Goal: Task Accomplishment & Management: Use online tool/utility

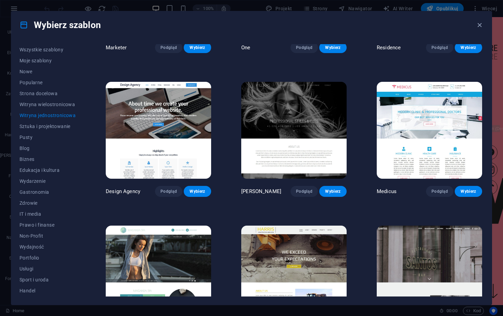
scroll to position [3112, 0]
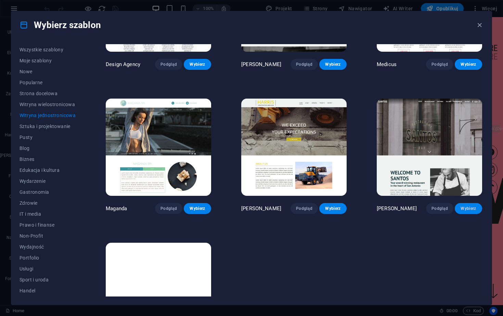
click at [462, 206] on span "Wybierz" at bounding box center [468, 208] width 16 height 5
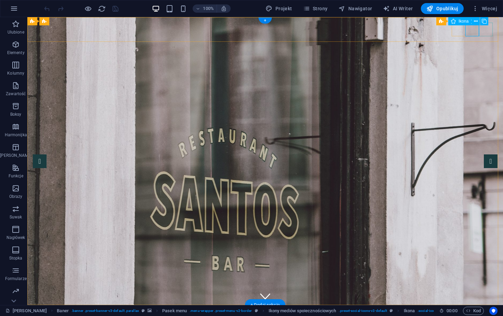
click at [474, 23] on icon at bounding box center [476, 21] width 4 height 7
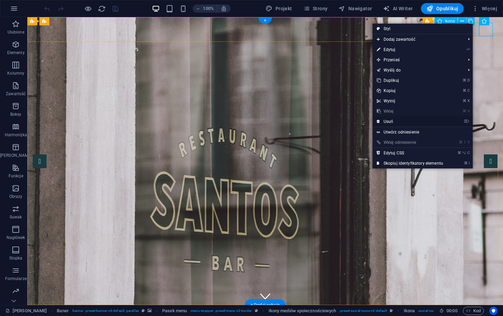
click at [403, 125] on link "⌦ Usuń" at bounding box center [409, 121] width 75 height 10
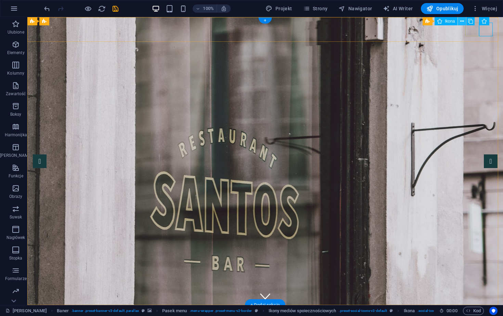
click at [463, 22] on icon at bounding box center [462, 21] width 4 height 7
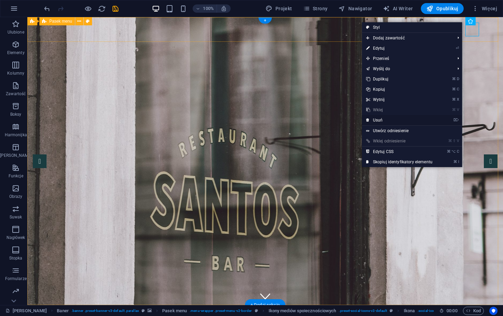
click at [378, 123] on link "⌦ Usuń" at bounding box center [399, 120] width 75 height 10
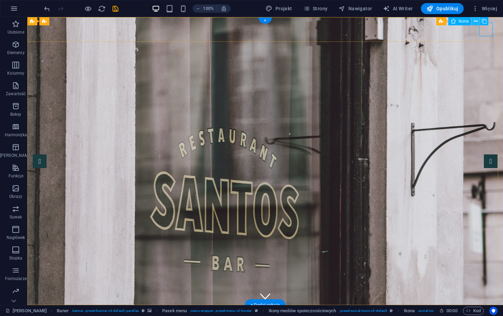
click at [478, 22] on button at bounding box center [475, 21] width 8 height 8
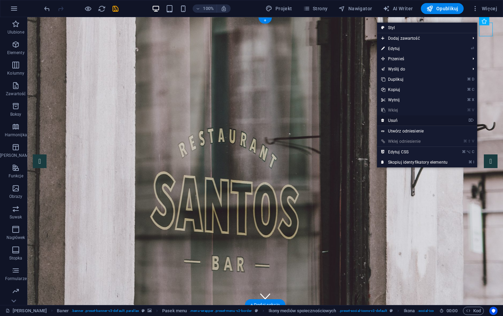
click at [386, 122] on link "⌦ Usuń" at bounding box center [414, 120] width 75 height 10
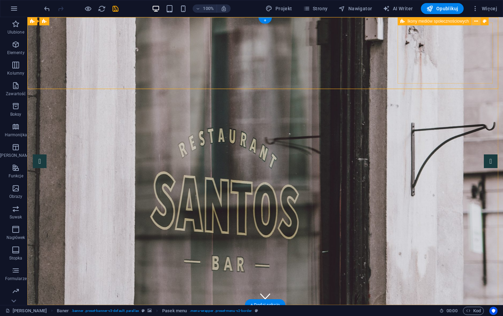
click at [477, 22] on icon at bounding box center [476, 21] width 4 height 7
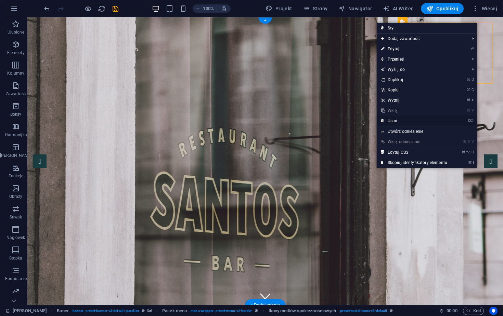
click at [397, 118] on link "⌦ Usuń" at bounding box center [414, 121] width 75 height 10
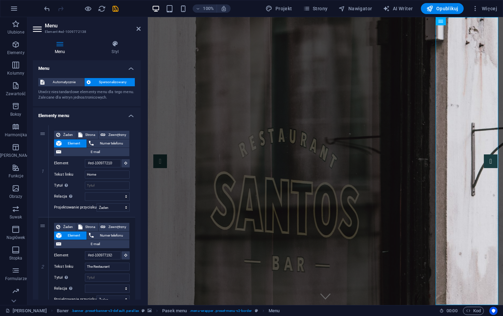
click at [141, 26] on aside "Menu Element #ed-1009772138 Menu Styl Menu Automatycznie Spersonalizowany Utwór…" at bounding box center [87, 161] width 120 height 288
click at [138, 30] on icon at bounding box center [138, 28] width 4 height 5
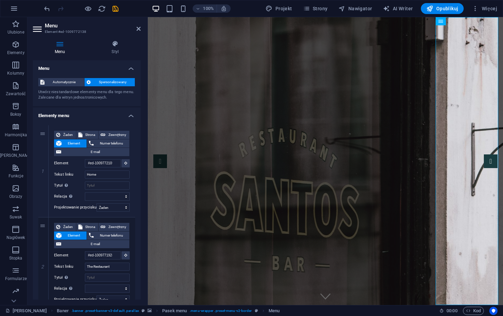
click at [141, 28] on aside "Menu Element #ed-1009772138 Menu Styl Menu Automatycznie Spersonalizowany Utwór…" at bounding box center [87, 161] width 120 height 288
click at [139, 30] on icon at bounding box center [138, 28] width 4 height 5
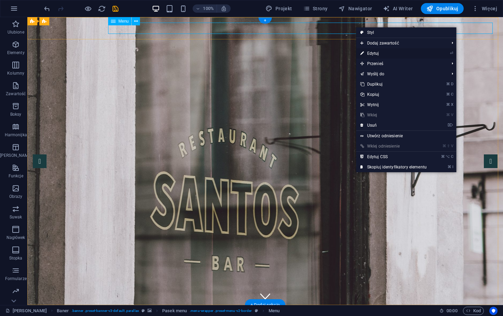
click at [379, 51] on link "⏎ Edytuj" at bounding box center [393, 53] width 75 height 10
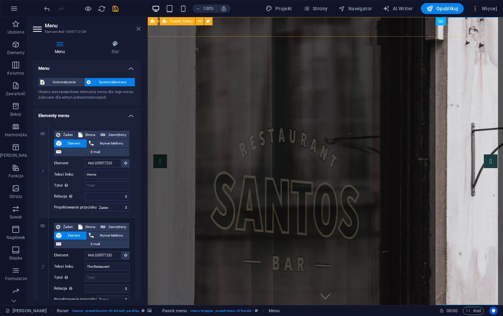
click at [136, 29] on icon at bounding box center [138, 28] width 4 height 5
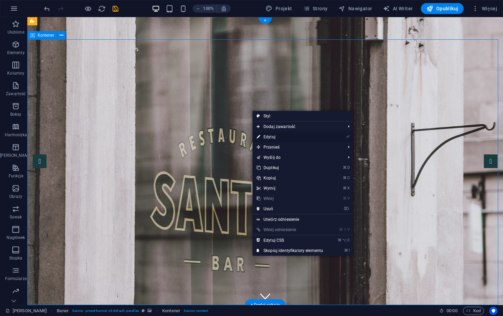
drag, startPoint x: 284, startPoint y: 138, endPoint x: 136, endPoint y: 121, distance: 148.7
click at [284, 138] on link "⏎ Edytuj" at bounding box center [289, 137] width 75 height 10
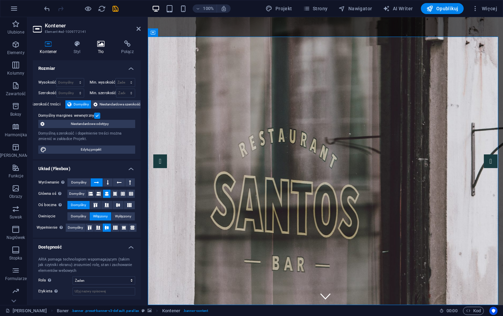
click at [94, 47] on h4 "Tło" at bounding box center [102, 47] width 24 height 14
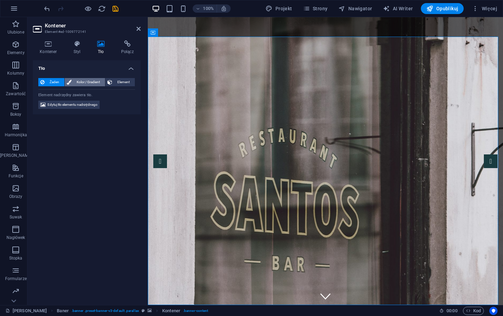
click at [90, 82] on span "Kolor / Gradient" at bounding box center [88, 82] width 29 height 8
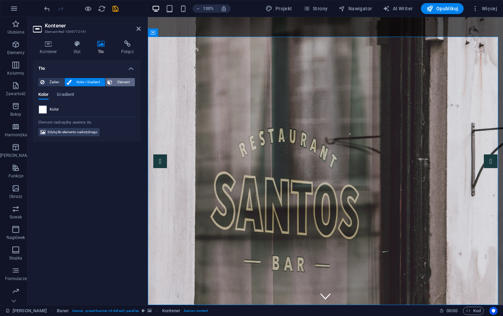
click at [126, 79] on span "Element" at bounding box center [123, 82] width 18 height 8
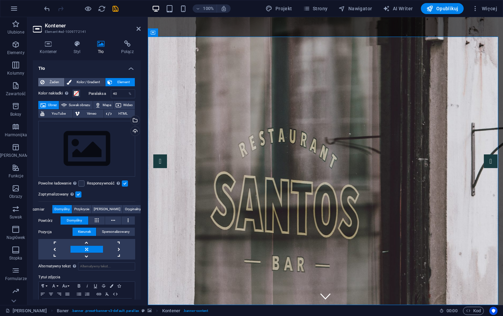
click at [56, 83] on span "Żaden" at bounding box center [55, 82] width 16 height 8
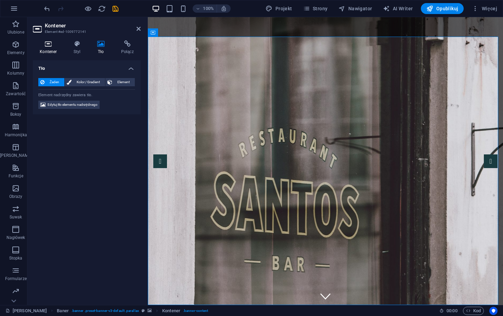
click at [51, 43] on icon at bounding box center [48, 43] width 31 height 7
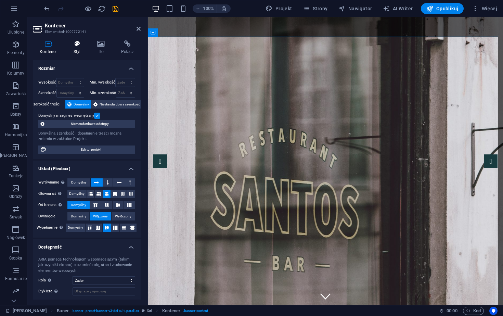
click at [84, 49] on h4 "Styl" at bounding box center [79, 47] width 24 height 14
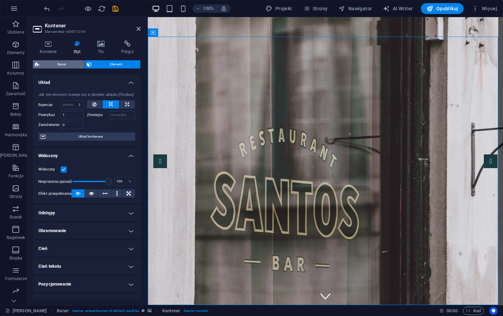
click at [56, 64] on span "Baner" at bounding box center [61, 64] width 41 height 8
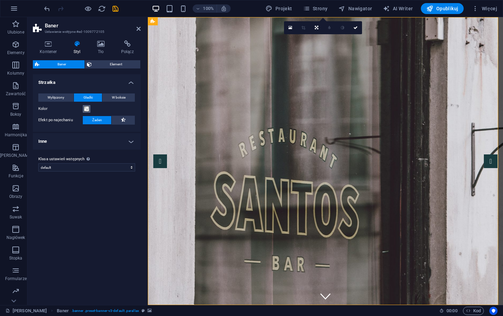
click at [87, 107] on span at bounding box center [86, 108] width 5 height 5
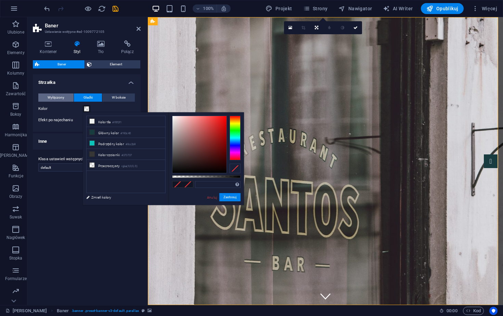
click at [57, 98] on span "Wyłączony" at bounding box center [56, 97] width 17 height 8
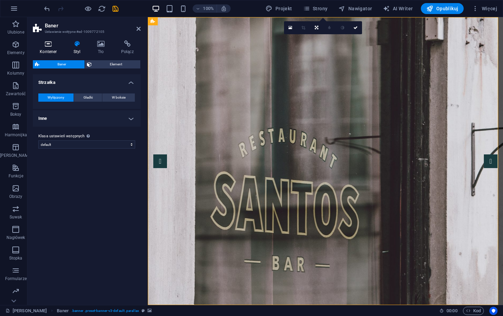
click at [42, 48] on h4 "Kontener" at bounding box center [50, 47] width 34 height 14
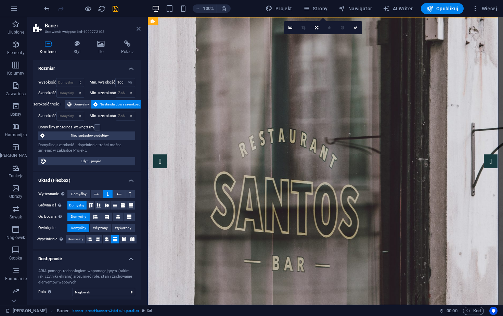
drag, startPoint x: 137, startPoint y: 29, endPoint x: 110, endPoint y: 13, distance: 32.2
click at [137, 29] on icon at bounding box center [138, 28] width 4 height 5
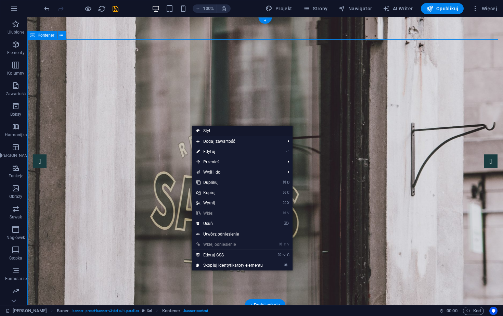
click at [198, 131] on icon at bounding box center [197, 131] width 3 height 10
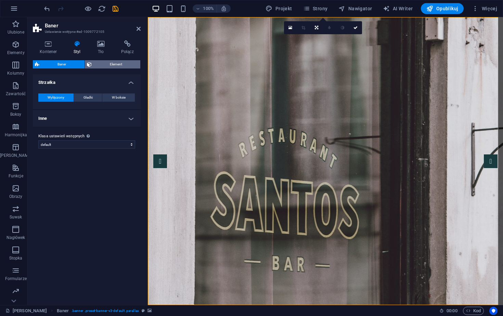
click at [106, 64] on span "Element" at bounding box center [116, 64] width 45 height 8
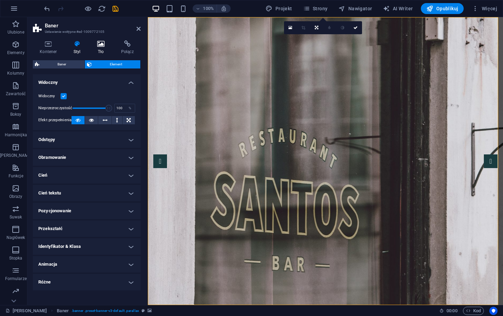
click at [93, 49] on h4 "Tło" at bounding box center [102, 47] width 24 height 14
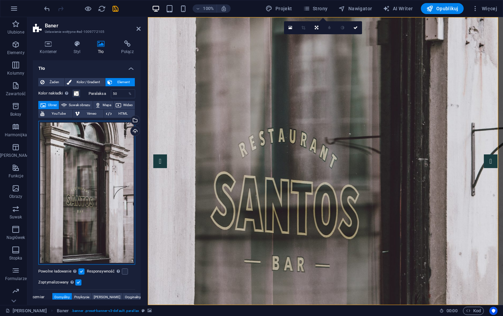
click at [100, 161] on div "Przeciągnij pliki tutaj, kliknij, aby wybrać pliki lub wybierz pliki z Plików l…" at bounding box center [86, 193] width 97 height 144
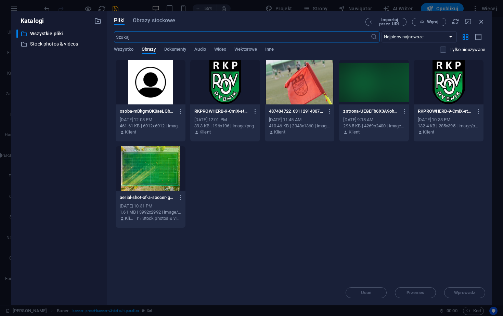
click at [291, 89] on div at bounding box center [300, 82] width 70 height 44
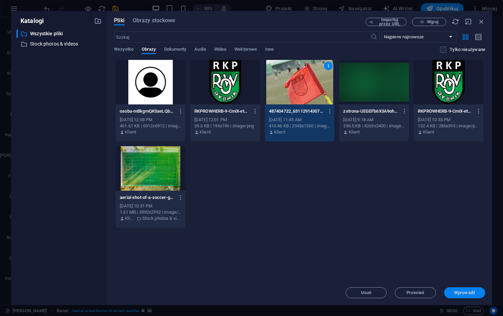
drag, startPoint x: 330, startPoint y: 274, endPoint x: 478, endPoint y: 291, distance: 149.1
click at [478, 291] on span "Wprowadź" at bounding box center [465, 292] width 36 height 4
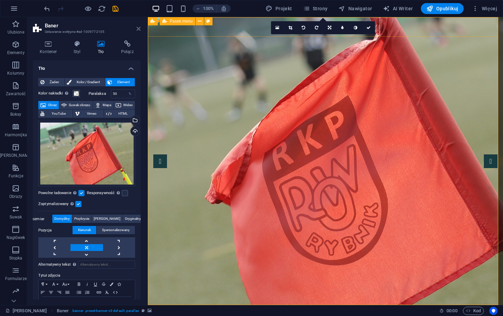
click at [137, 27] on icon at bounding box center [138, 28] width 4 height 5
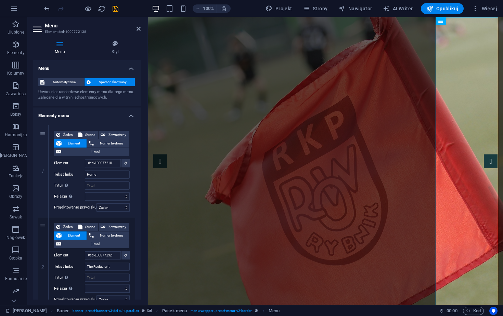
click at [135, 27] on h2 "Menu" at bounding box center [93, 26] width 96 height 6
drag, startPoint x: 138, startPoint y: 29, endPoint x: 111, endPoint y: 12, distance: 32.3
click at [138, 29] on icon at bounding box center [138, 28] width 4 height 5
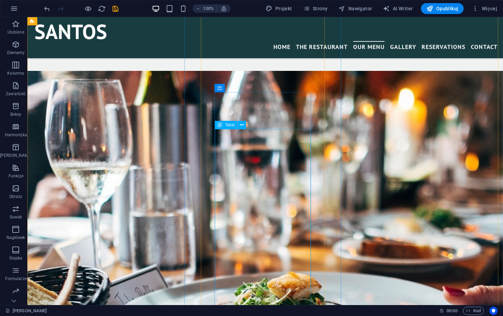
scroll to position [1069, 0]
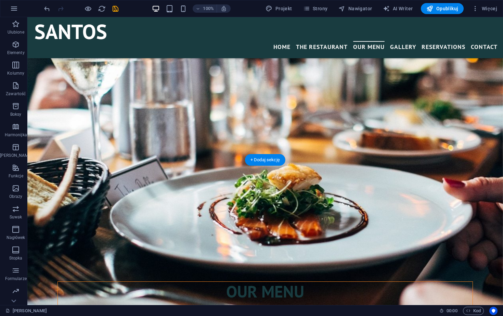
click at [95, 110] on figure at bounding box center [264, 184] width 475 height 443
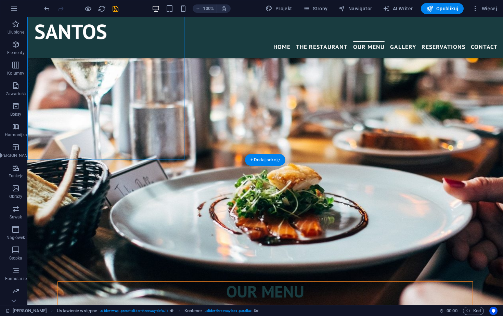
click at [95, 110] on figure at bounding box center [264, 184] width 475 height 443
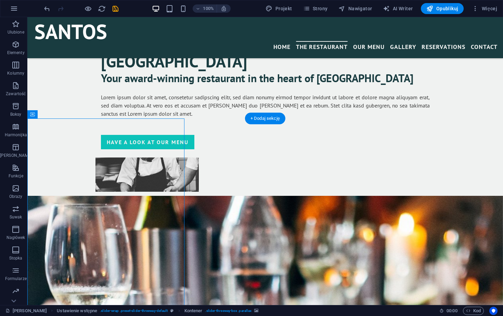
scroll to position [511, 0]
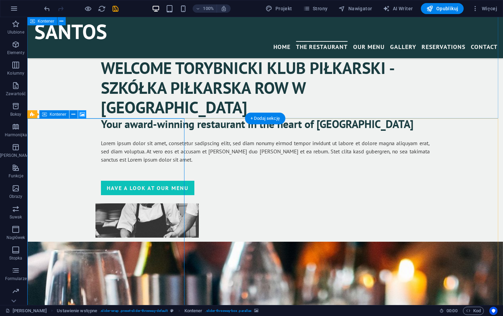
click at [80, 115] on icon at bounding box center [82, 114] width 5 height 7
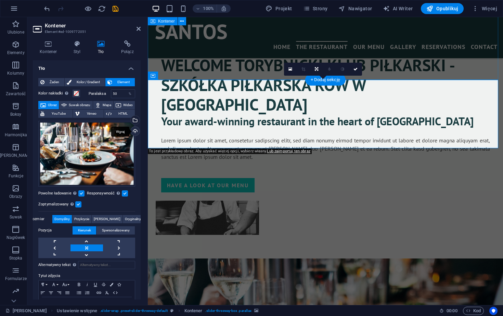
click at [130, 130] on div "Wgraj" at bounding box center [134, 132] width 10 height 10
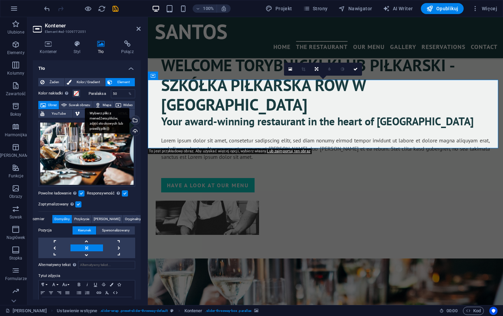
click at [133, 121] on div "Wybierz pliki z menedżera plików, zdjęć stockowych lub prześlij plik(i)" at bounding box center [134, 121] width 10 height 10
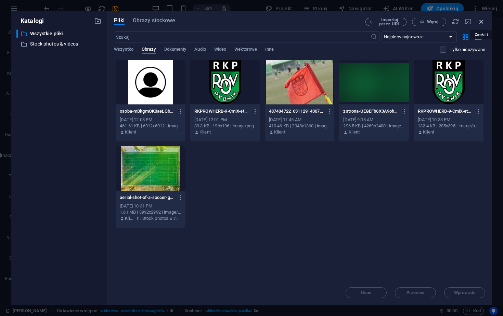
click at [483, 22] on icon "button" at bounding box center [481, 22] width 8 height 8
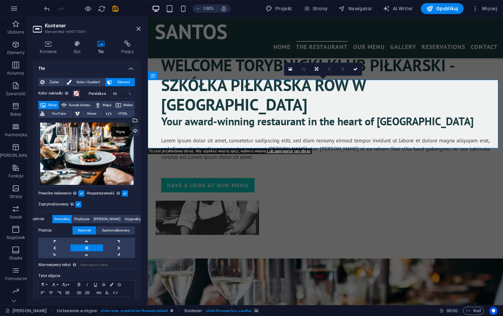
click at [135, 131] on div "Wgraj" at bounding box center [134, 132] width 10 height 10
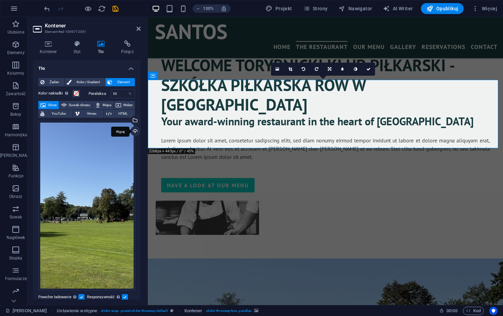
click at [133, 130] on div "Wgraj" at bounding box center [134, 132] width 10 height 10
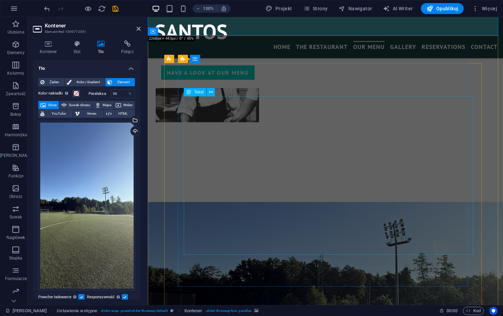
scroll to position [501, 0]
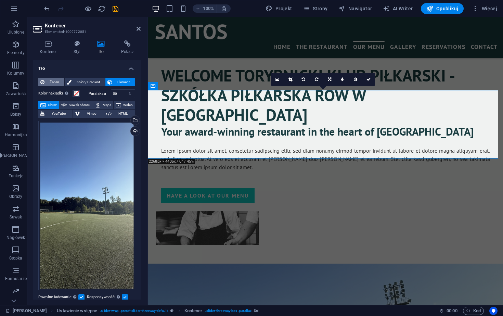
click at [48, 80] on span "Żaden" at bounding box center [55, 82] width 16 height 8
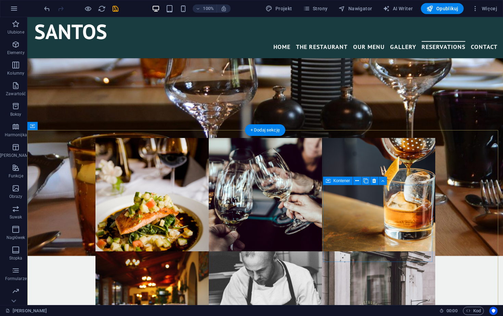
scroll to position [2027, 0]
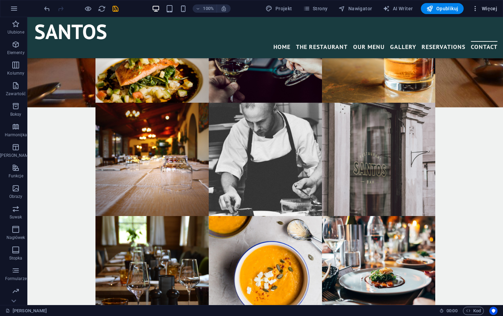
click at [482, 9] on span "Więcej" at bounding box center [484, 8] width 25 height 7
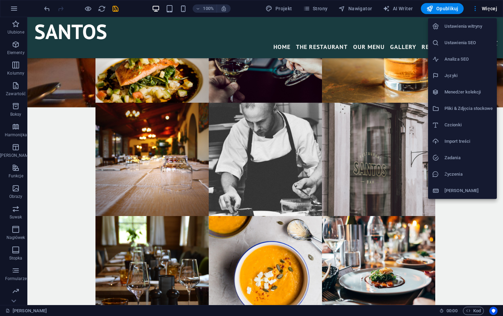
click at [11, 8] on div at bounding box center [251, 158] width 503 height 316
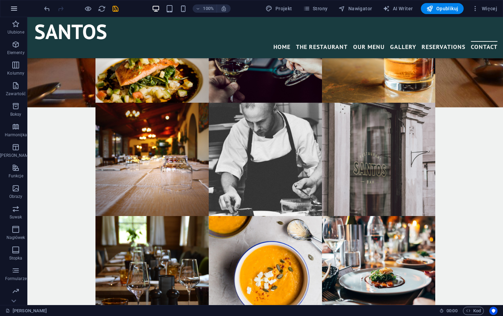
click at [12, 8] on icon "button" at bounding box center [14, 8] width 8 height 8
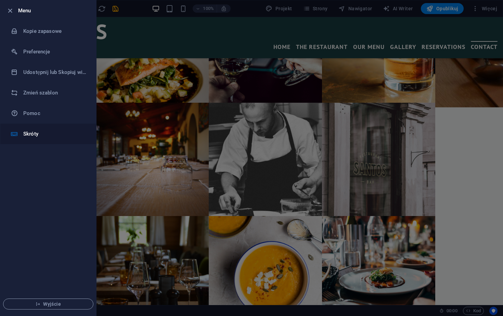
click at [29, 132] on h6 "Skróty" at bounding box center [54, 134] width 63 height 8
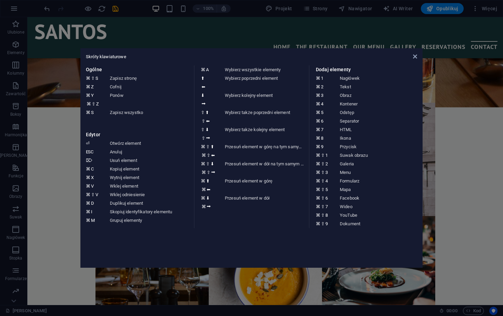
click at [58, 122] on aside "Skróty klawiaturowe Ogólne ⌘ ⇧ S Zapisz stronę ⌘ Z Cofnij ⌘ Y ⌘ ⇧ Z Ponów ⌘ S Z…" at bounding box center [251, 158] width 503 height 316
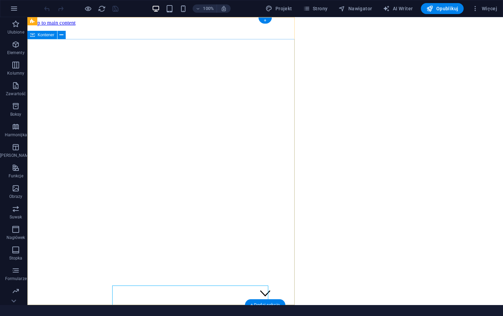
scroll to position [253, 0]
